Goal: Information Seeking & Learning: Stay updated

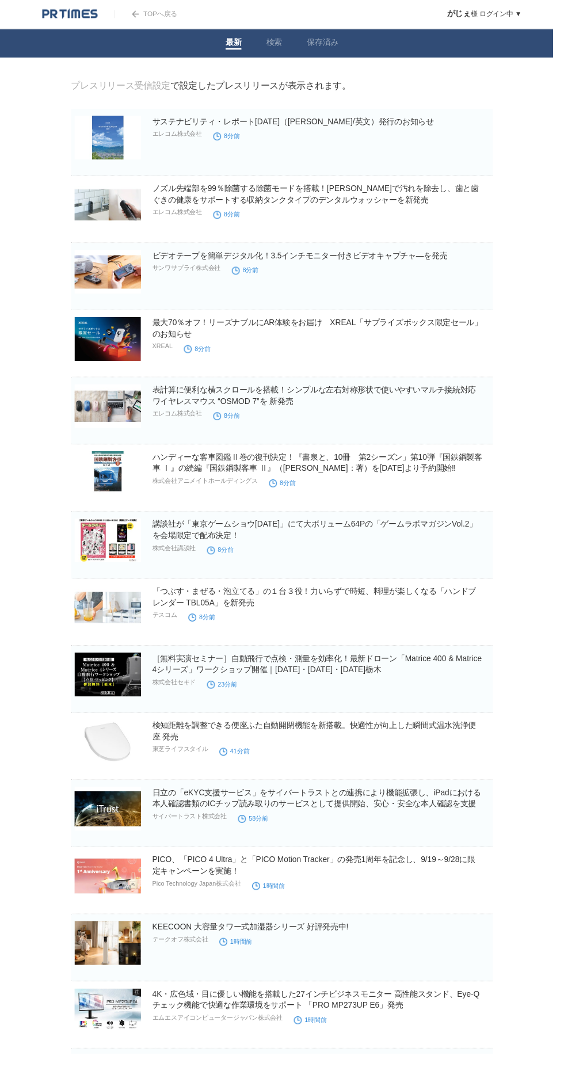
click at [421, 215] on div "ノズル先端部を99％除菌する除菌モードを搭載！[PERSON_NAME]で汚れを除去し、歯と歯ぐきの健康をサポートする収納タンクタイプのデンタルウォッシャーを…" at bounding box center [327, 205] width 345 height 38
click at [467, 195] on link "ノズル先端部を99％除菌する除菌モードを搭載！水流で汚れを除去し、歯と歯ぐきの健康をサポートする収納タンクタイプのデンタルウォッシャーを新発売" at bounding box center [321, 198] width 333 height 21
click at [409, 262] on link "ビデオテープを簡単デジタル化！3.5インチモニター付きビデオキャプチャ―を発売" at bounding box center [305, 260] width 301 height 9
click at [446, 398] on link "表計算に便利な横スクロールを搭載！シンプルな左右対称形状で使いやすいマルチ接続対応ワイヤレスマウス “OSMOD 7”を 新発売" at bounding box center [320, 403] width 330 height 21
click at [458, 605] on link "「つぶす・まぜる・泡立てる」の１台３役！力いらずで時短、料理が楽しくなる「ハンドブレンダー TBL05A」を新発売" at bounding box center [320, 608] width 330 height 21
